Goal: Transaction & Acquisition: Subscribe to service/newsletter

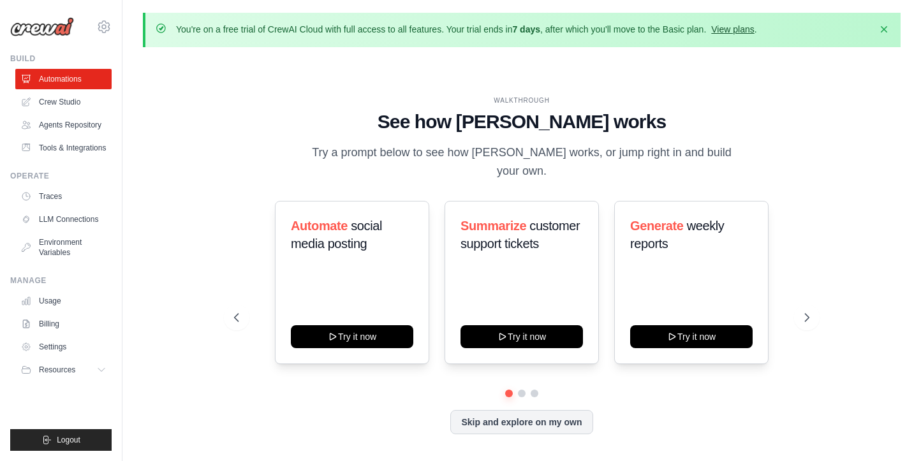
click at [711, 24] on link "View plans" at bounding box center [732, 29] width 43 height 10
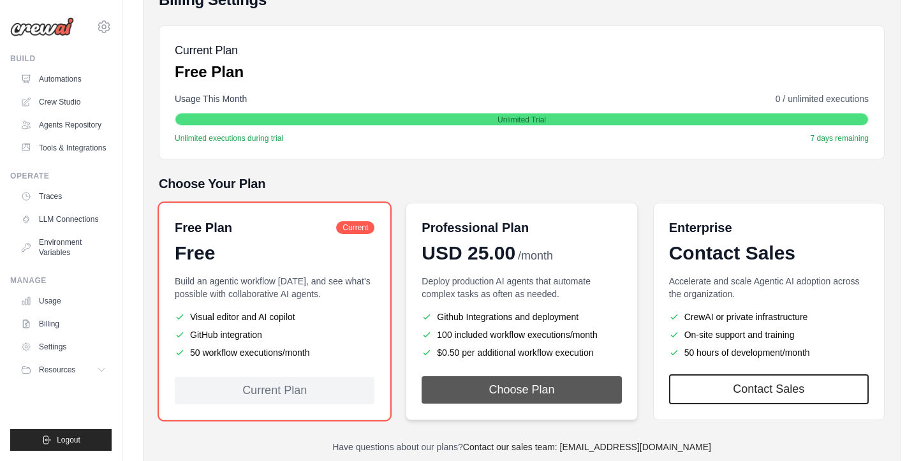
click at [486, 376] on button "Choose Plan" at bounding box center [522, 389] width 200 height 27
